Goal: Task Accomplishment & Management: Manage account settings

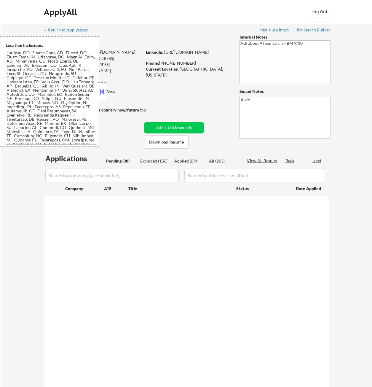
select select ""pending""
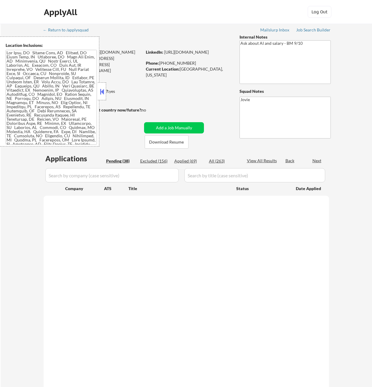
select select ""pending""
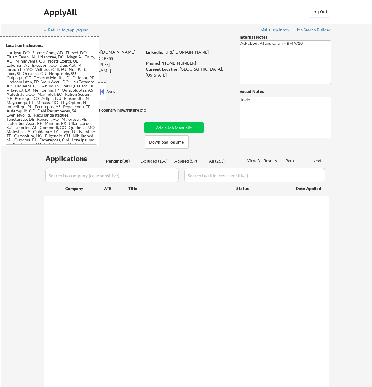
select select ""pending""
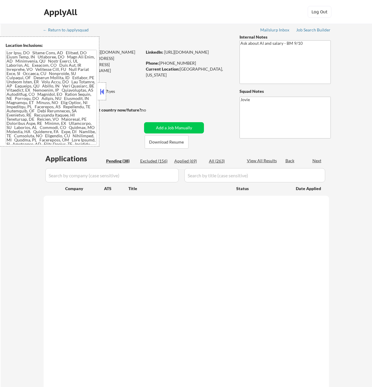
select select ""pending""
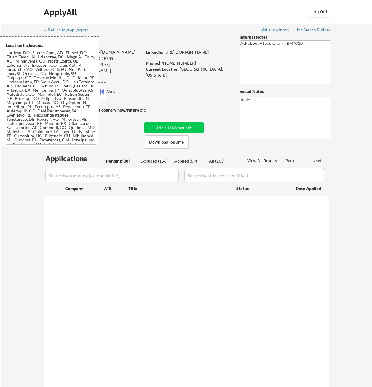
select select ""pending""
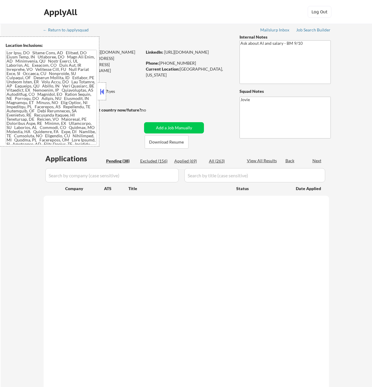
select select ""pending""
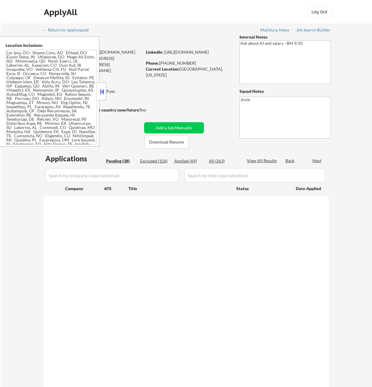
select select ""pending""
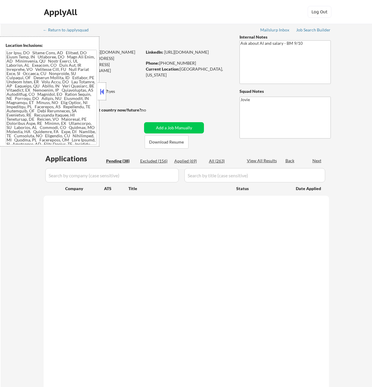
select select ""pending""
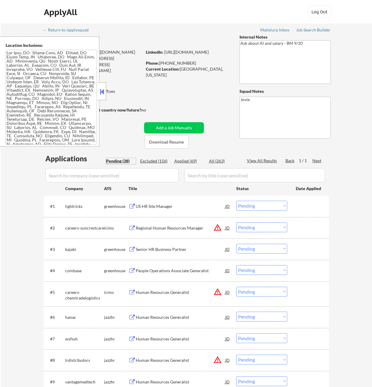
click at [124, 161] on div "Pending (38)" at bounding box center [121, 161] width 30 height 6
click at [101, 93] on button at bounding box center [102, 91] width 7 height 9
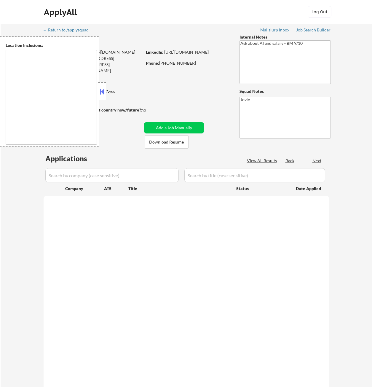
type textarea "[US_STATE], [GEOGRAPHIC_DATA] [GEOGRAPHIC_DATA], [GEOGRAPHIC_DATA] [GEOGRAPHIC_…"
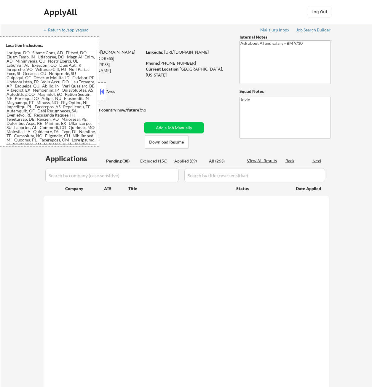
select select ""pending""
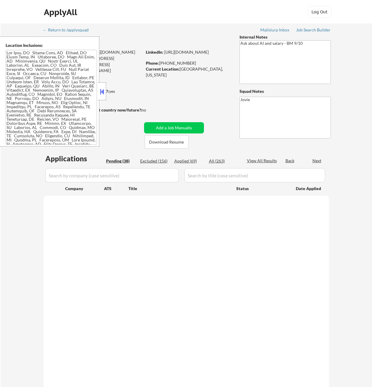
select select ""pending""
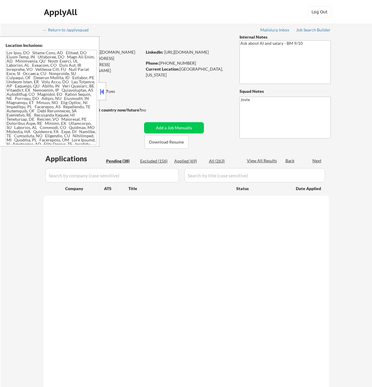
select select ""pending""
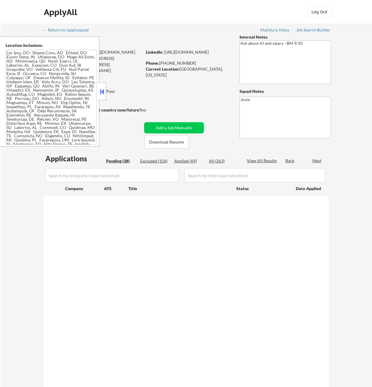
select select ""pending""
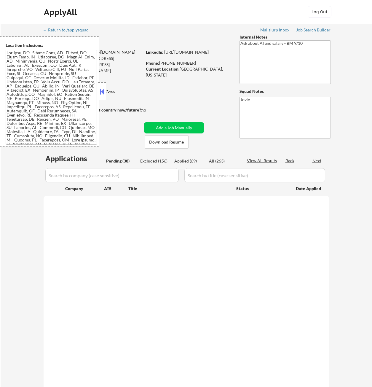
select select ""pending""
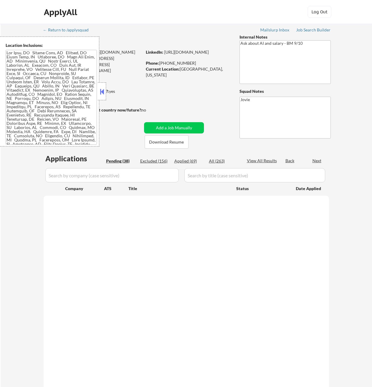
select select ""pending""
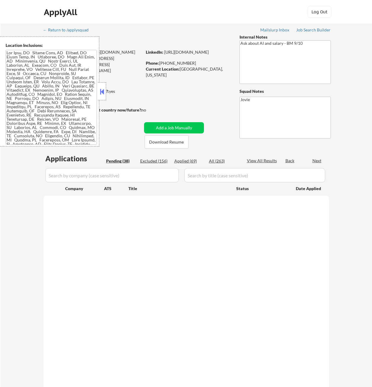
select select ""pending""
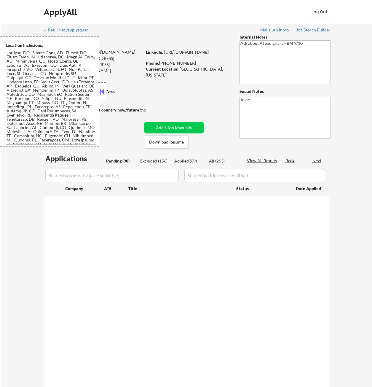
select select ""pending""
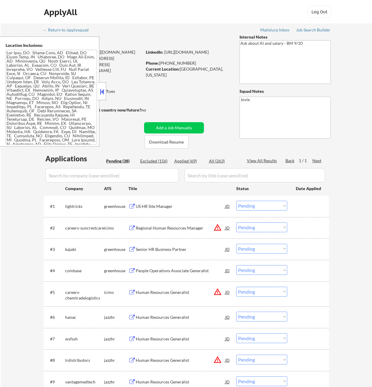
click at [161, 161] on div "Excluded (156)" at bounding box center [155, 161] width 30 height 6
select select ""excluded__bad_match_""
select select ""excluded__expired_""
select select ""excluded__bad_match_""
select select ""excluded__location_""
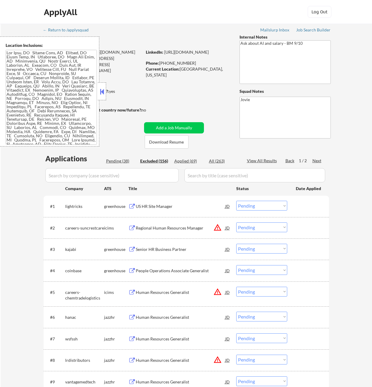
select select ""excluded__bad_match_""
select select ""excluded""
select select ""excluded__bad_match_""
select select ""excluded__expired_""
select select ""excluded__bad_match_""
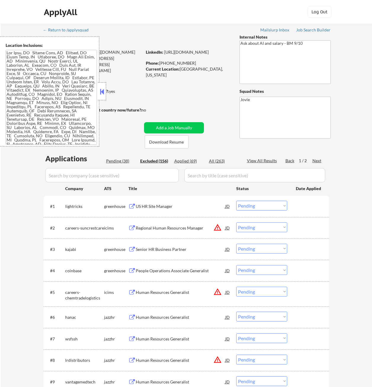
select select ""excluded__bad_match_""
select select ""excluded__expired_""
select select ""excluded""
select select ""excluded__expired_""
select select ""excluded__bad_match_""
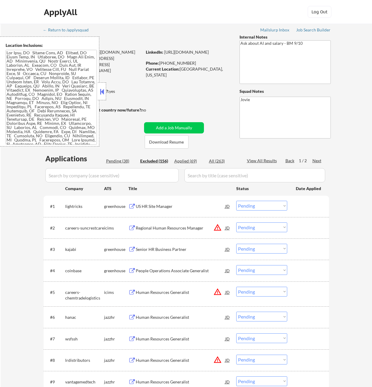
select select ""excluded__bad_match_""
select select ""excluded__location_""
select select ""excluded__expired_""
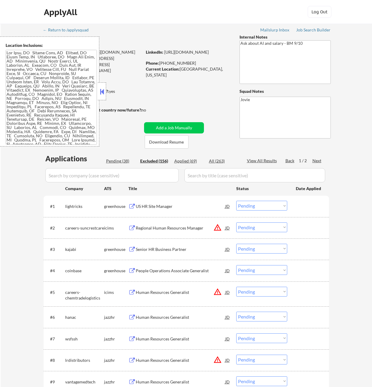
select select ""excluded__bad_match_""
select select ""excluded__expired_""
select select ""excluded""
select select ""excluded__bad_match_""
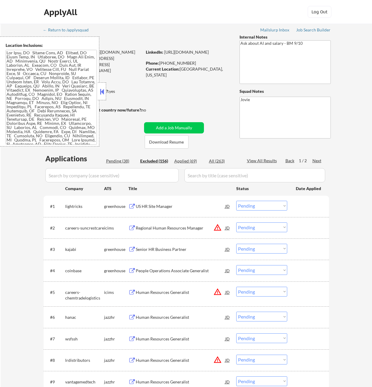
select select ""excluded__bad_match_""
select select ""excluded__expired_""
select select ""excluded__bad_match_""
select select ""excluded""
select select ""excluded__salary_""
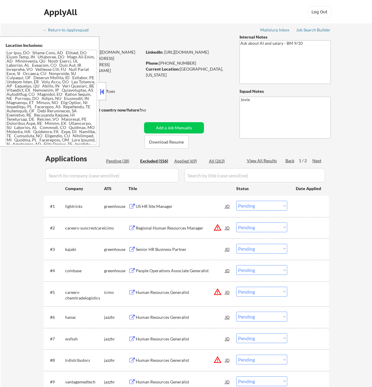
select select ""excluded__expired_""
select select ""excluded__bad_match_""
select select ""excluded__salary_""
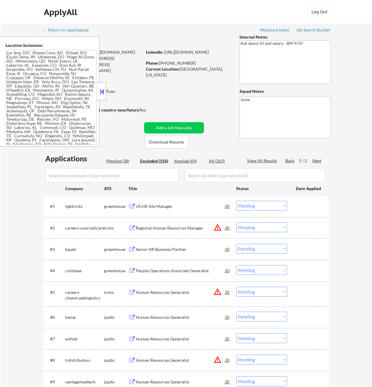
select select ""excluded__bad_match_""
select select ""excluded__expired_""
select select ""excluded__bad_match_""
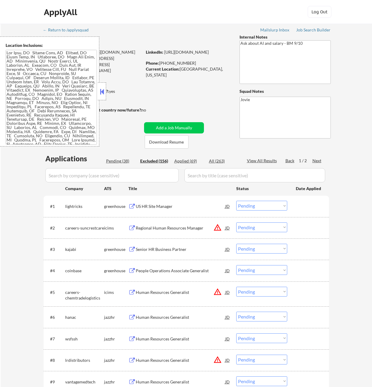
select select ""excluded__salary_""
select select ""excluded__bad_match_""
select select ""excluded__location_""
select select ""excluded__bad_match_""
select select ""excluded__expired_""
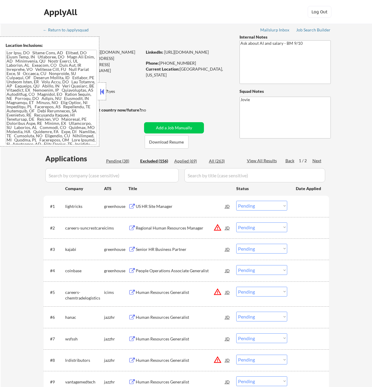
select select ""excluded""
select select ""excluded__bad_match_""
select select ""excluded""
select select ""excluded__expired_""
select select ""excluded__bad_match_""
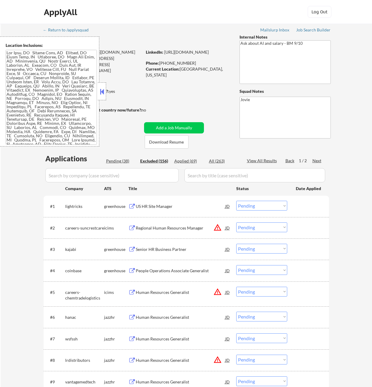
select select ""excluded__bad_match_""
select select ""excluded__location_""
select select ""excluded__bad_match_""
select select ""excluded__salary_""
select select ""excluded__expired_""
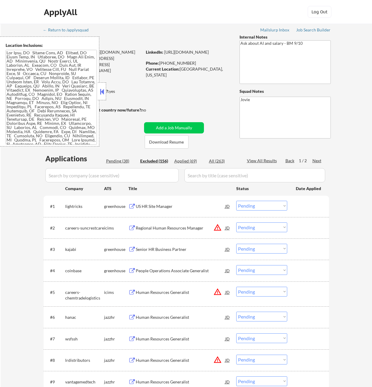
select select ""excluded__expired_""
select select ""excluded__location_""
select select ""excluded__expired_""
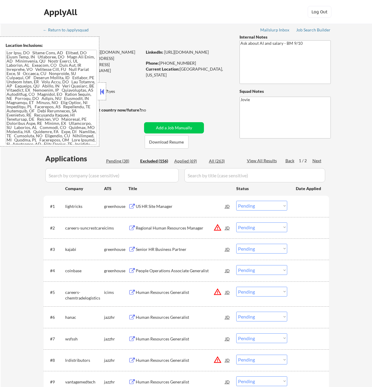
select select ""excluded__expired_""
select select ""excluded""
select select ""excluded__bad_match_""
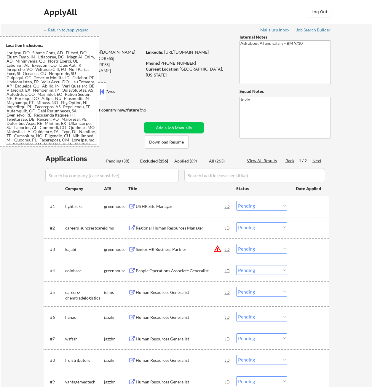
select select ""excluded__expired_""
select select ""excluded""
select select ""excluded__expired_""
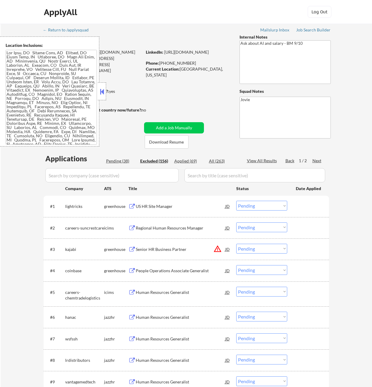
select select ""excluded__expired_""
select select ""excluded__bad_match_""
select select ""excluded__expired_""
select select ""excluded__bad_match_""
select select ""excluded__salary_""
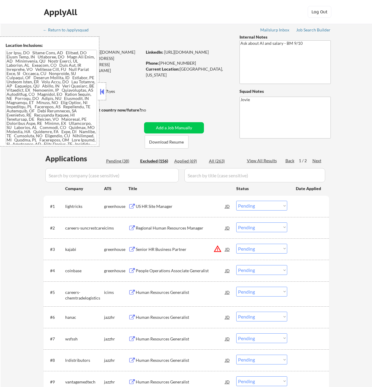
select select ""excluded__bad_match_""
select select ""excluded__expired_""
select select ""excluded__location_""
select select ""excluded__expired_""
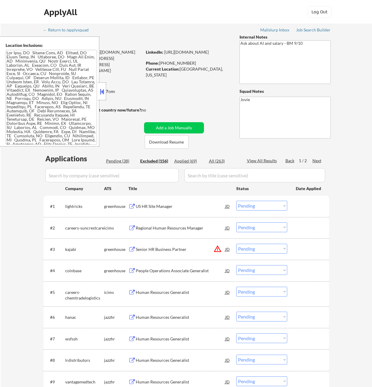
select select ""excluded__expired_""
select select ""excluded__bad_match_""
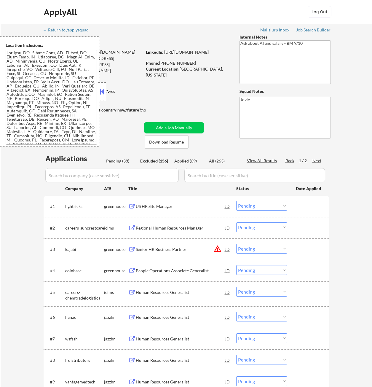
select select ""excluded__bad_match_""
select select ""excluded""
select select ""excluded__bad_match_""
select select ""excluded__expired_""
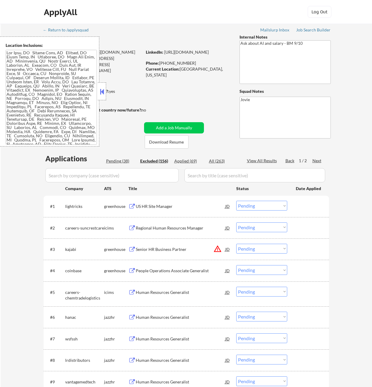
select select ""excluded__salary_""
select select ""excluded__expired_""
select select ""excluded__bad_match_""
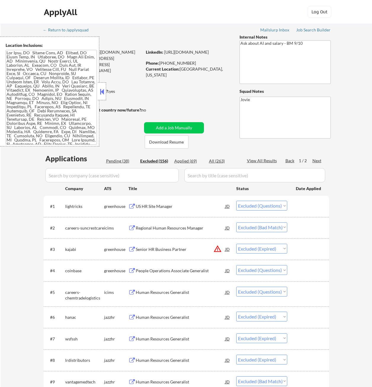
select select ""excluded__bad_match_""
select select ""excluded__expired_""
select select ""excluded__location_""
select select ""excluded__bad_match_""
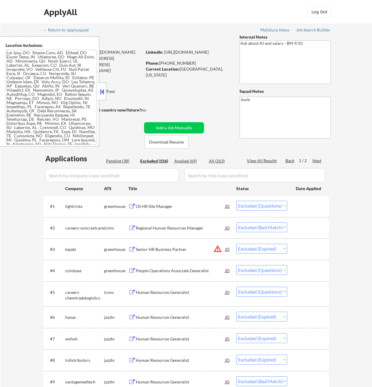
select select ""excluded__bad_match_""
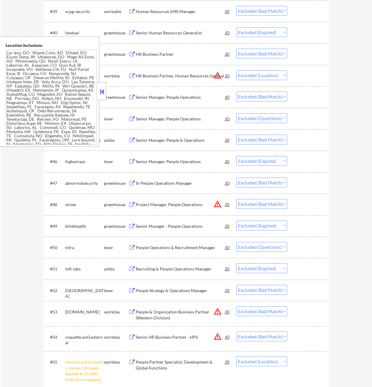
scroll to position [1068, 0]
